Goal: Find specific page/section: Find specific page/section

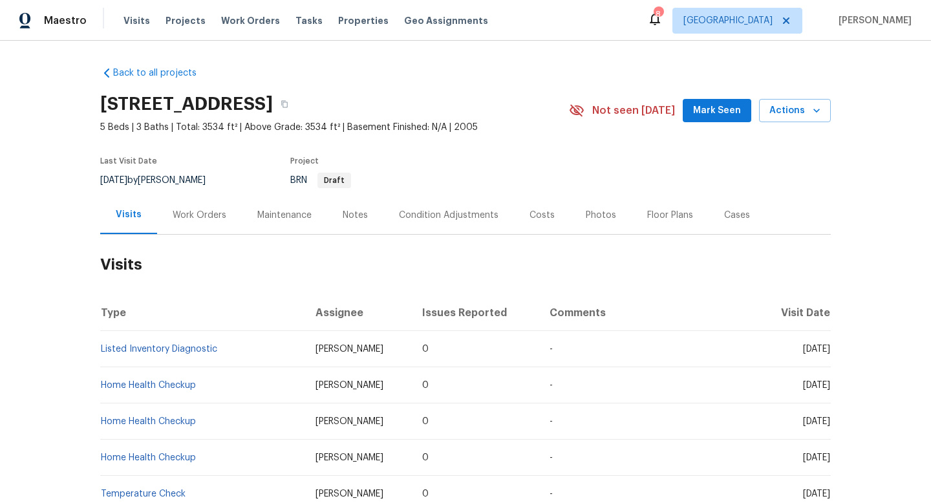
click at [221, 212] on div "Work Orders" at bounding box center [200, 215] width 54 height 13
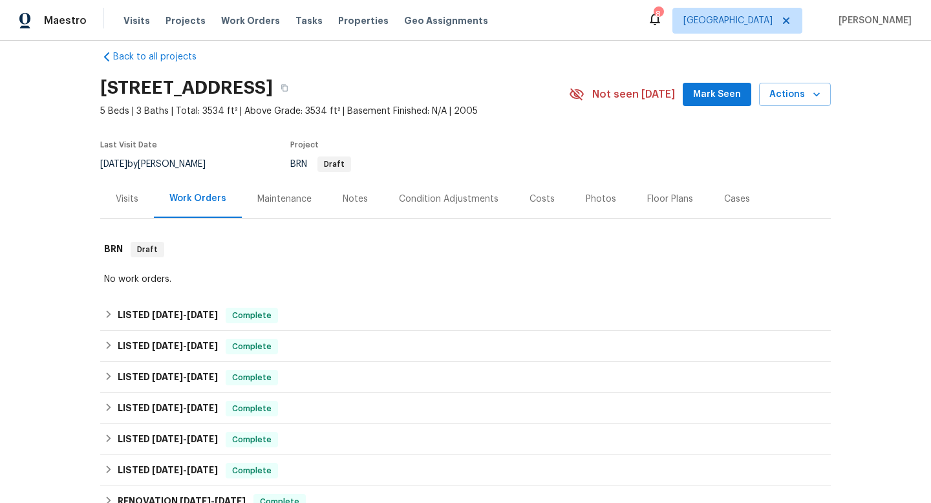
scroll to position [20, 0]
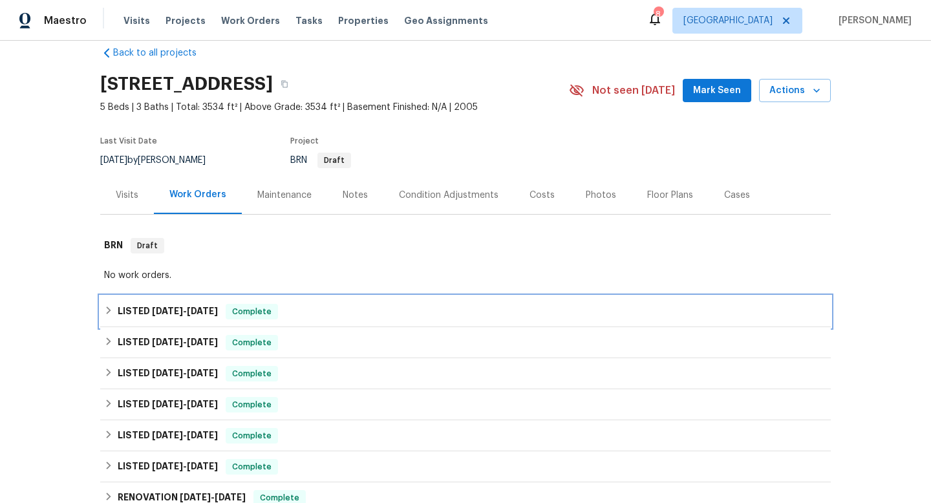
click at [223, 302] on div "LISTED [DATE] - [DATE] Complete" at bounding box center [465, 311] width 731 height 31
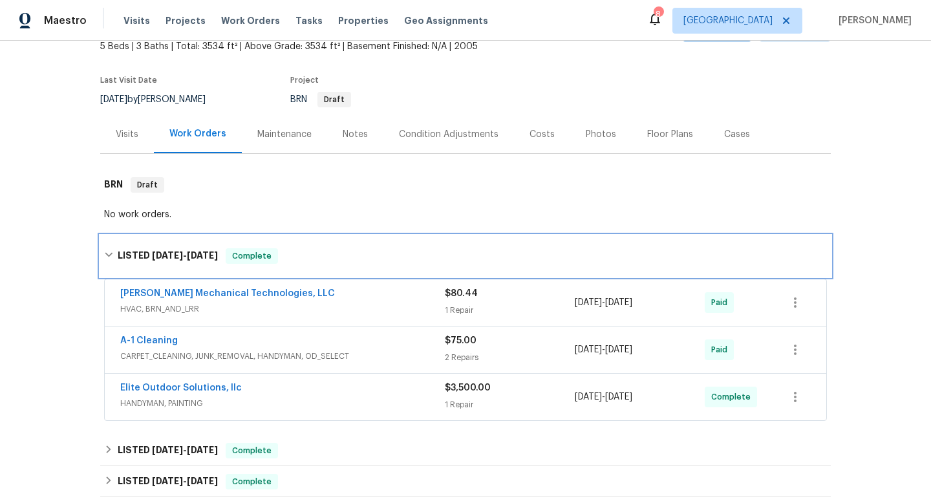
scroll to position [83, 0]
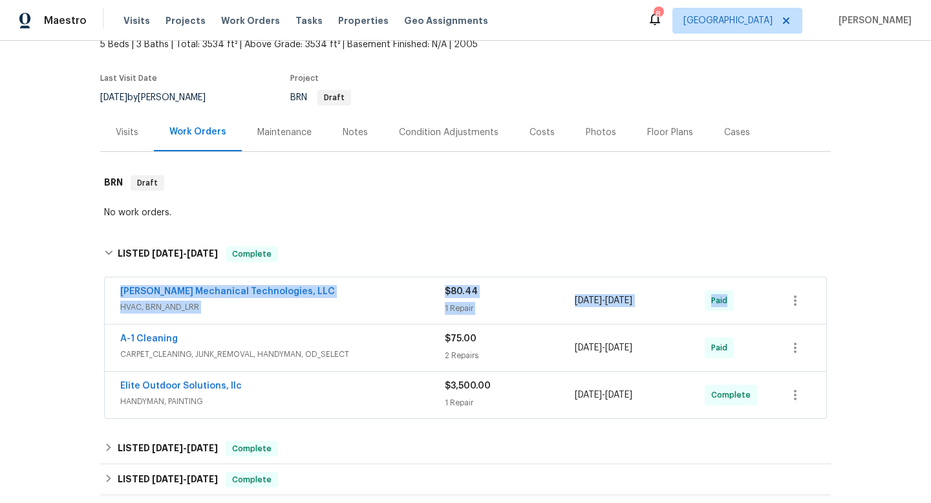
drag, startPoint x: 105, startPoint y: 284, endPoint x: 804, endPoint y: 309, distance: 699.6
click at [812, 309] on div "[PERSON_NAME] Mechanical Technologies, LLC HVAC, BRN_AND_LRR $80.44 1 Repair [D…" at bounding box center [466, 300] width 722 height 47
copy div "[PERSON_NAME] Mechanical Technologies, LLC HVAC, BRN_AND_LRR $80.44 1 Repair [D…"
